Goal: Find specific page/section: Find specific page/section

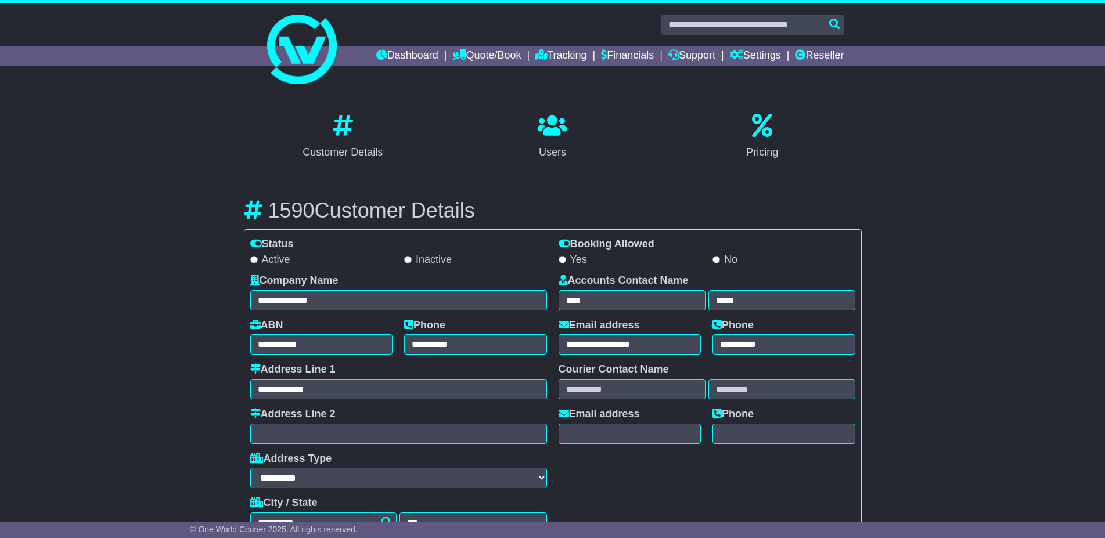
select select "**********"
select select "**"
click at [822, 51] on link "Reseller" at bounding box center [819, 56] width 49 height 20
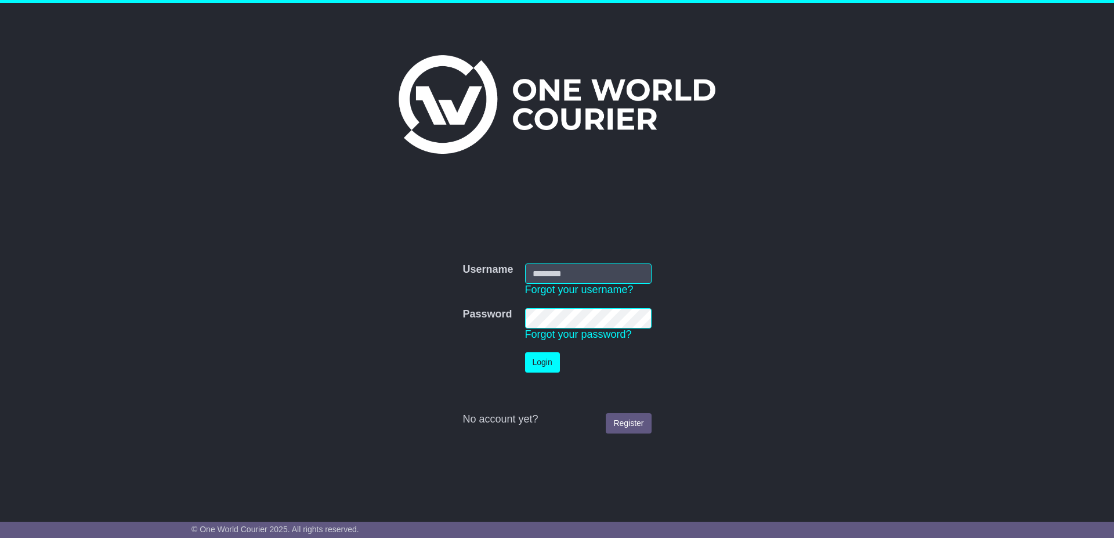
click at [882, 345] on div "Username Username Forgot your username? Password Password Forgot your password?…" at bounding box center [557, 253] width 1114 height 500
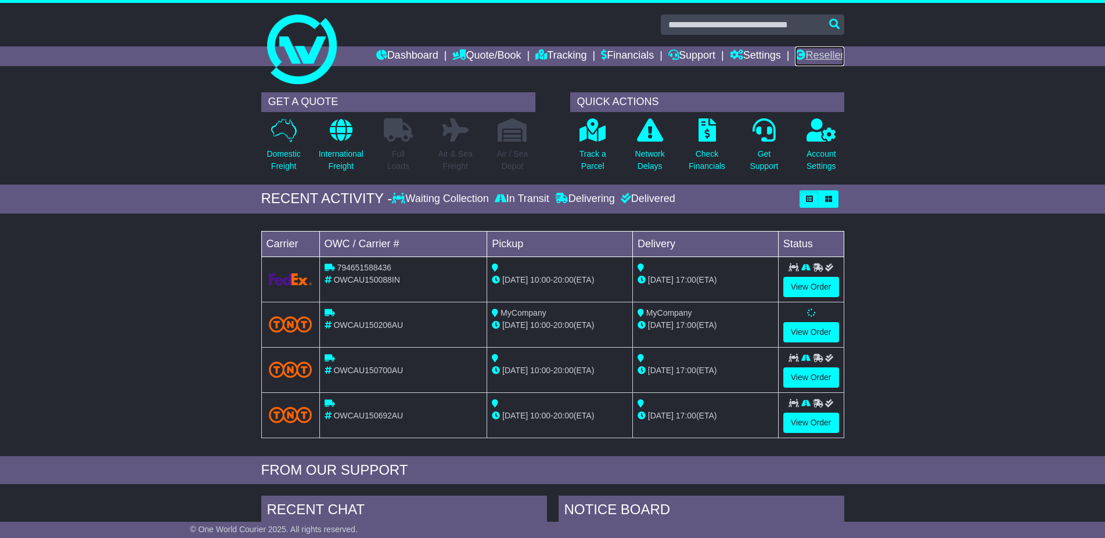
click at [835, 53] on link "Reseller" at bounding box center [819, 56] width 49 height 20
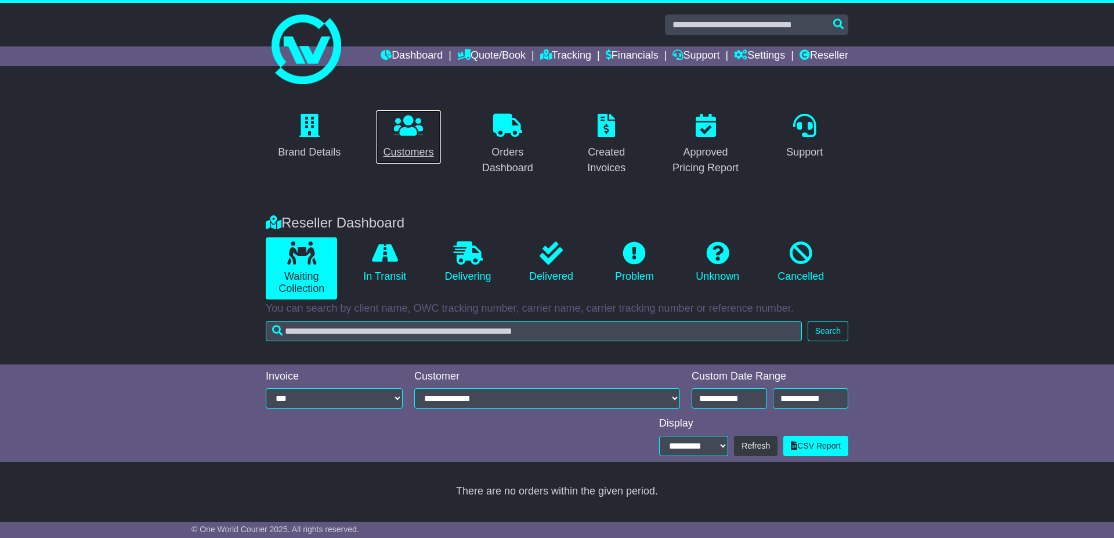
click at [425, 140] on link "Customers" at bounding box center [409, 137] width 66 height 55
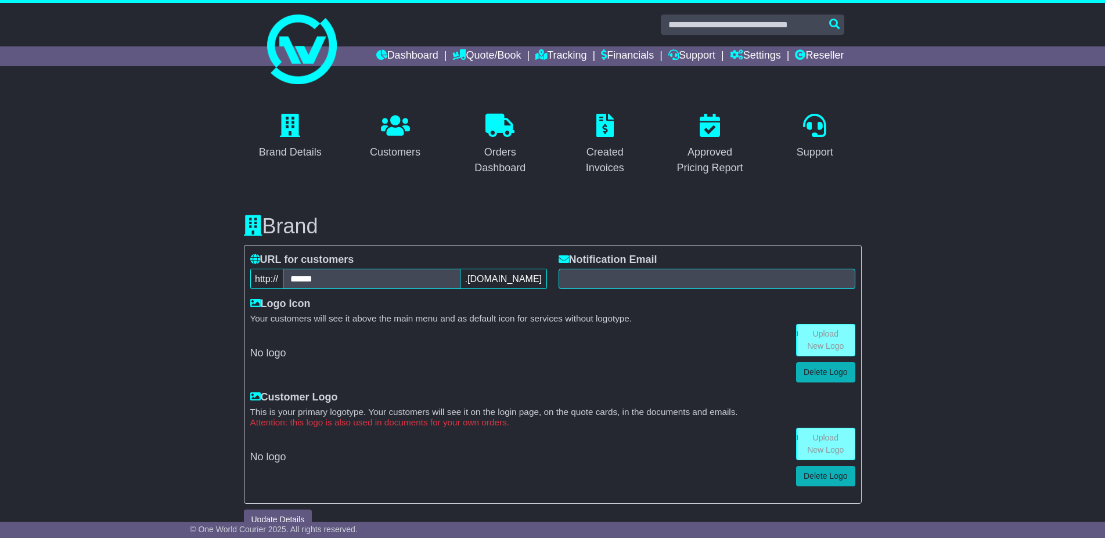
scroll to position [213, 0]
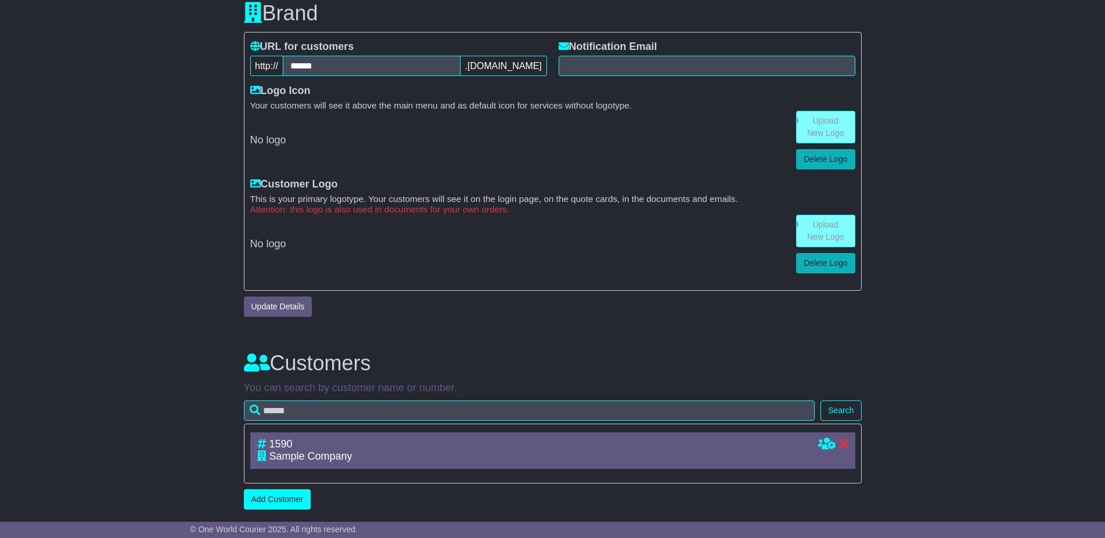
click at [1026, 269] on div "Brand Details Customers Orders Dashboard Created Invoices Approved Pricing Repo…" at bounding box center [552, 194] width 1105 height 642
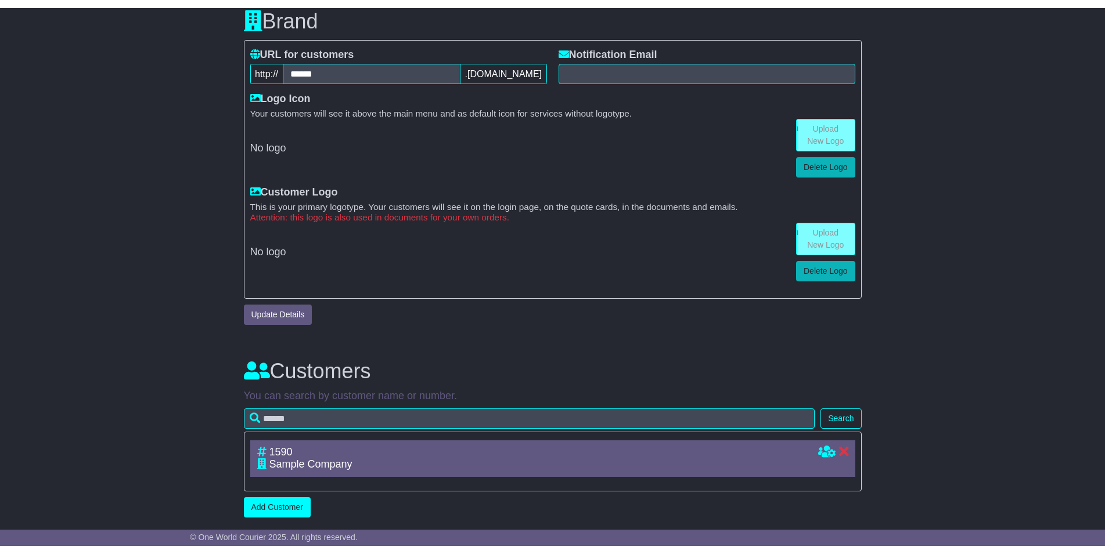
scroll to position [0, 0]
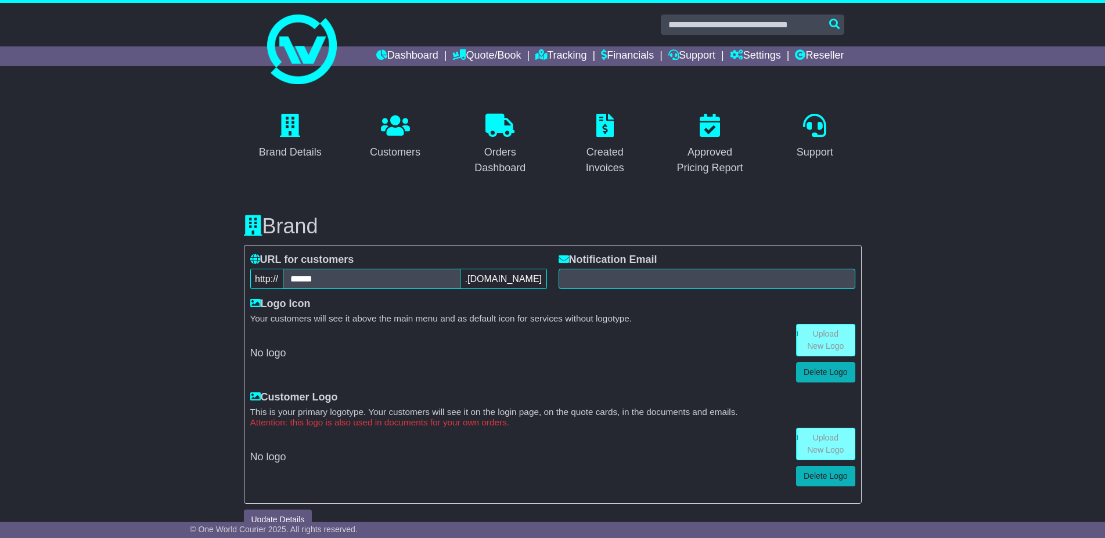
click at [1004, 140] on div "Brand Details Customers Orders Dashboard Created Invoices Approved Pricing Repo…" at bounding box center [552, 407] width 1105 height 642
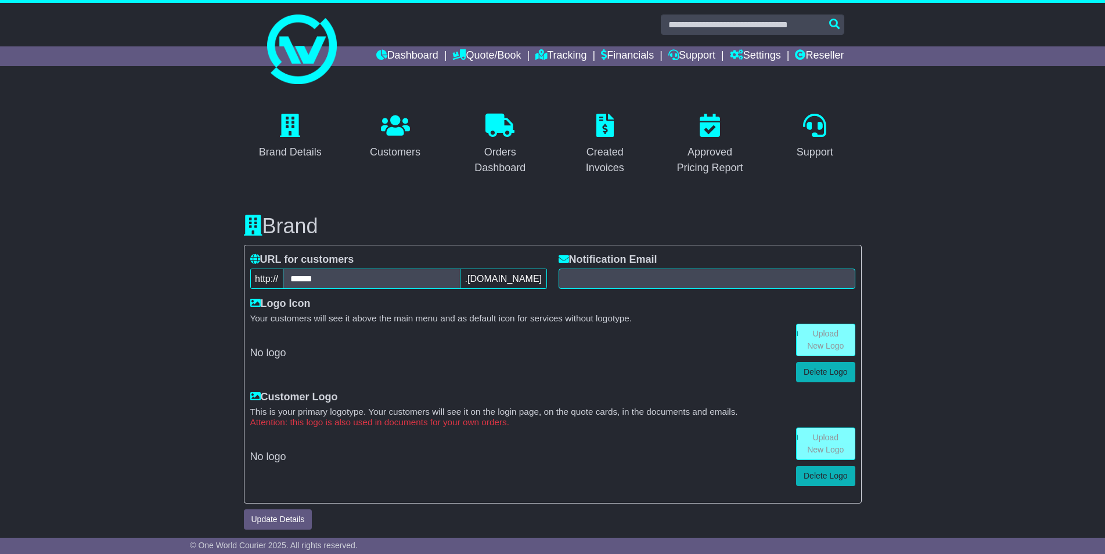
click at [967, 178] on div "Brand Details Customers Orders Dashboard Created Invoices Approved Pricing Repo…" at bounding box center [552, 407] width 1105 height 642
click at [995, 269] on div "Brand Details Customers Orders Dashboard Created Invoices Approved Pricing Repo…" at bounding box center [552, 407] width 1105 height 642
click at [282, 57] on div "Dashboard Quote/Book Domestic International Saved Quotes Drafts Domestic Quote …" at bounding box center [552, 56] width 594 height 20
click at [289, 58] on div "Dashboard Quote/Book Domestic International Saved Quotes Drafts Domestic Quote …" at bounding box center [552, 56] width 594 height 20
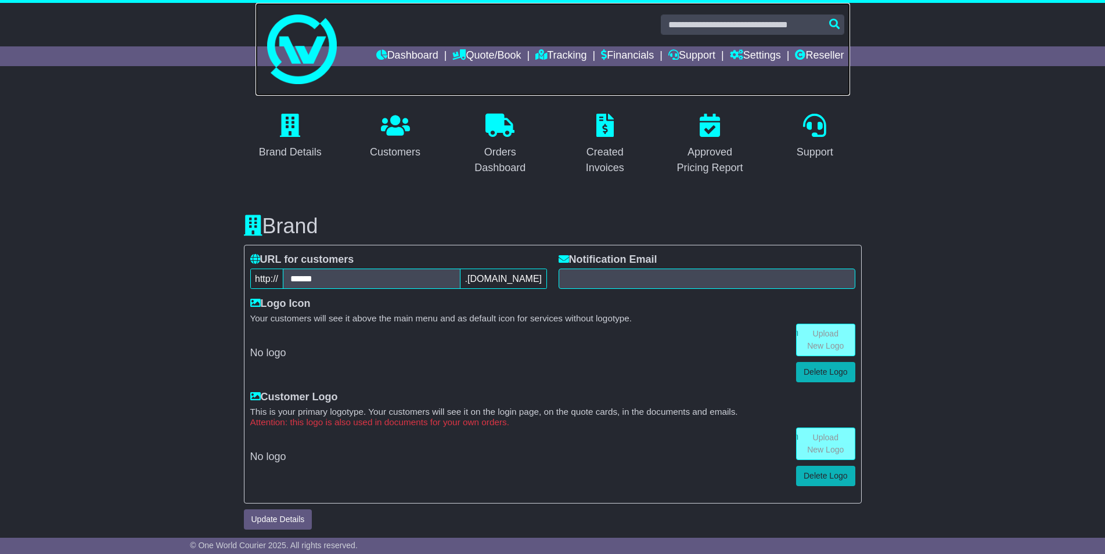
click at [328, 45] on img at bounding box center [302, 50] width 70 height 70
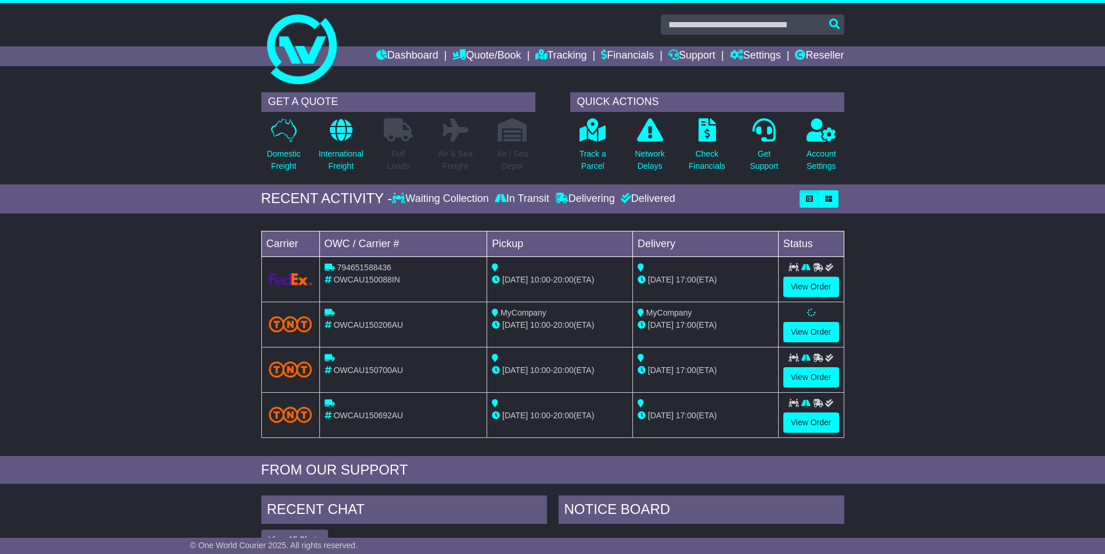
click at [60, 298] on div "Loading... No bookings found Carrier OWC / Carrier # Pickup Delivery Status 794…" at bounding box center [552, 337] width 1105 height 237
